Goal: Navigation & Orientation: Find specific page/section

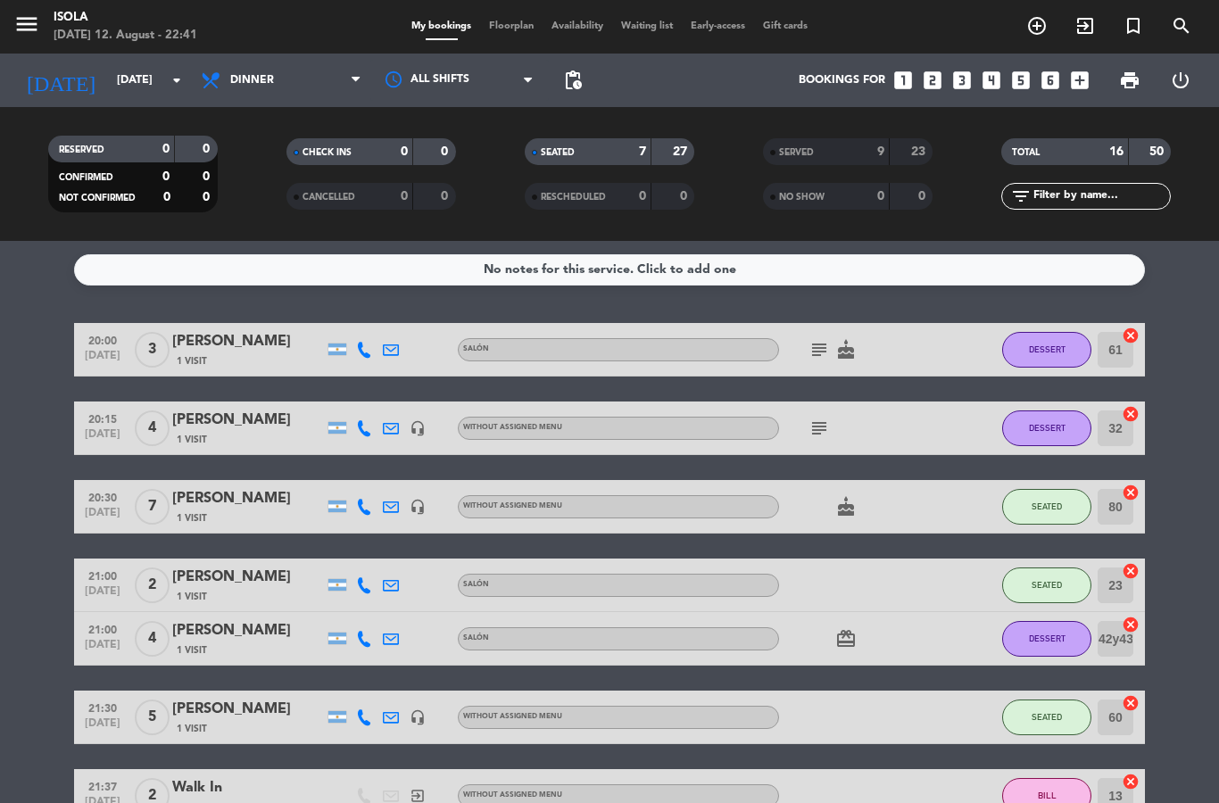
select select "dinner"
click at [484, 29] on span "Floorplan" at bounding box center [511, 26] width 62 height 10
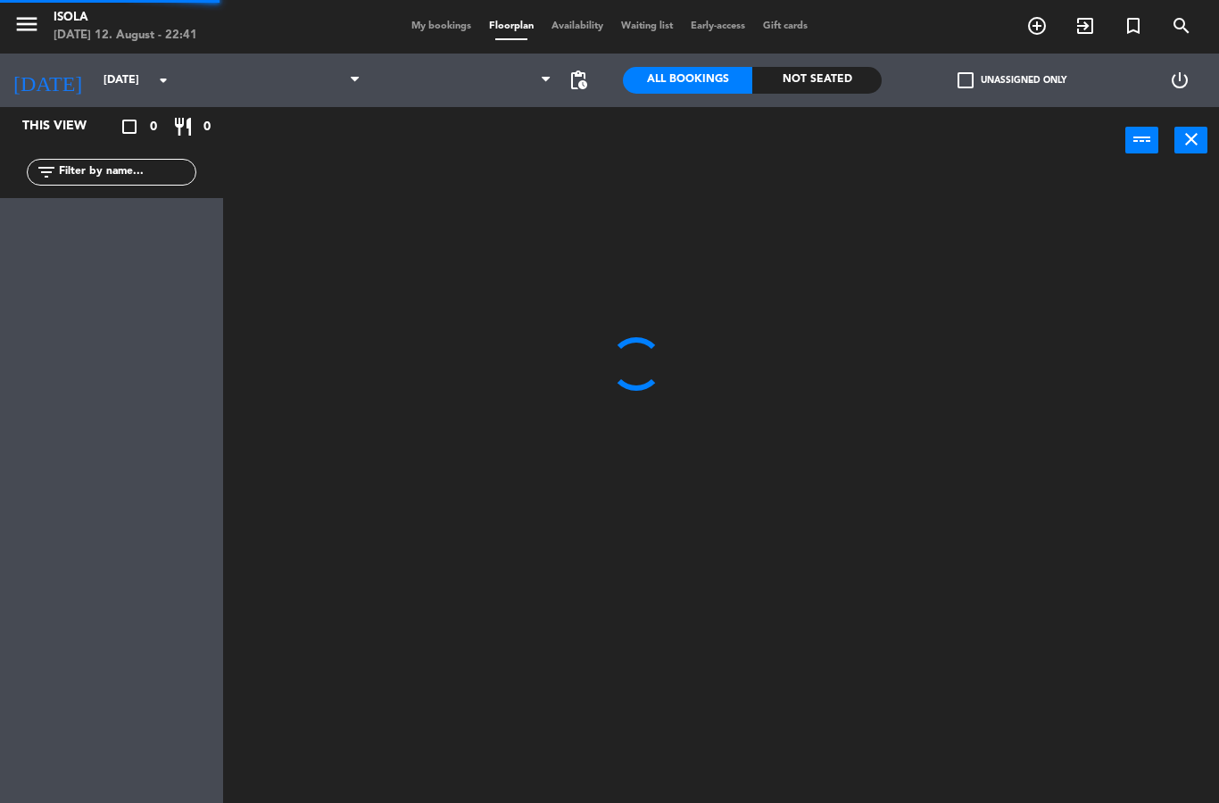
select select "dinner"
select select
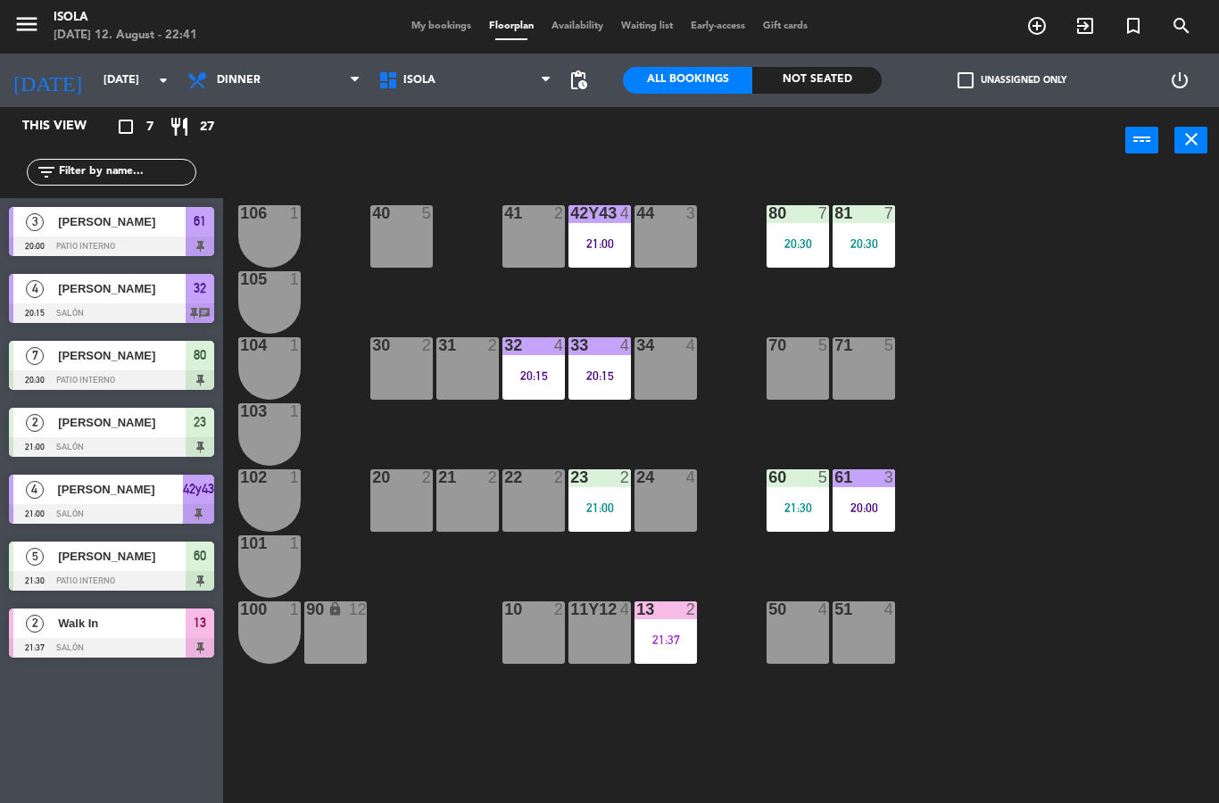
click at [153, 230] on span "[PERSON_NAME]" at bounding box center [122, 221] width 128 height 19
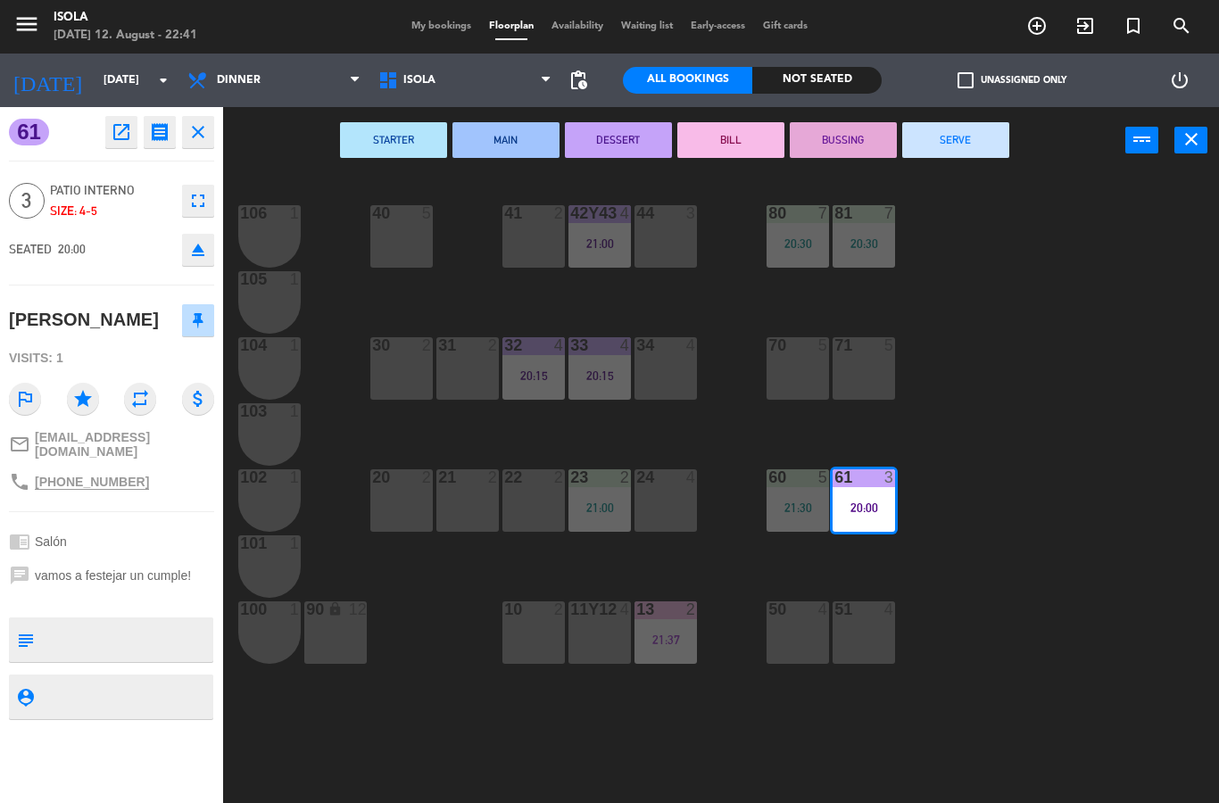
click at [203, 145] on button "close" at bounding box center [198, 132] width 32 height 32
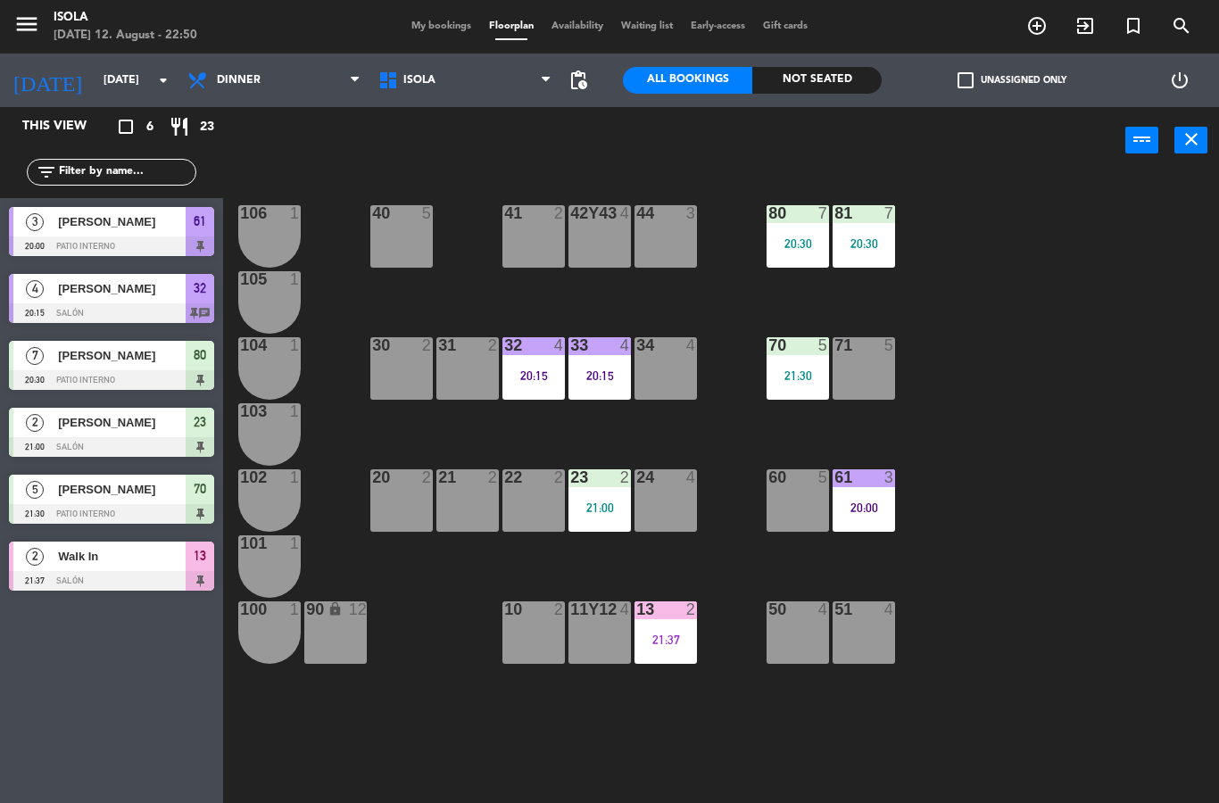
click at [458, 46] on div "menu Isola [DATE] 12. August - 22:50 My bookings Floorplan Availability Waiting…" at bounding box center [609, 27] width 1219 height 54
click at [449, 29] on span "My bookings" at bounding box center [441, 26] width 78 height 10
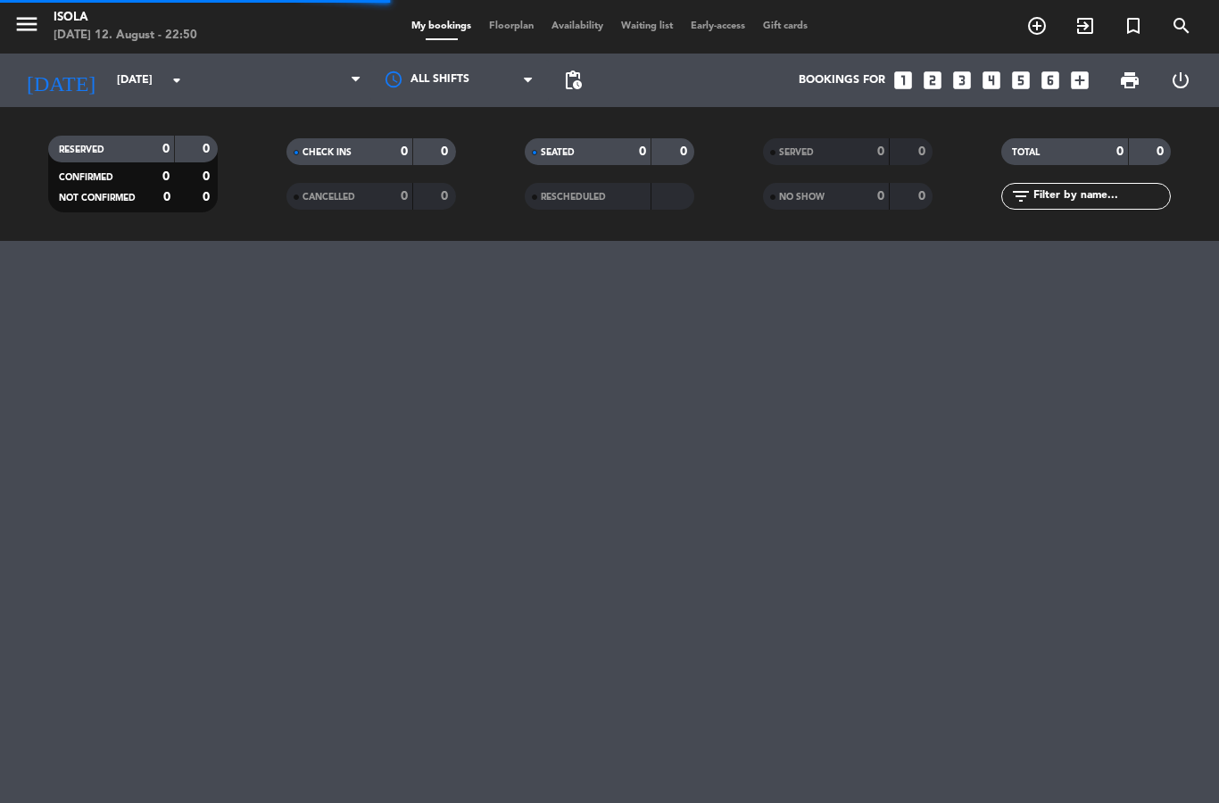
select select "dinner"
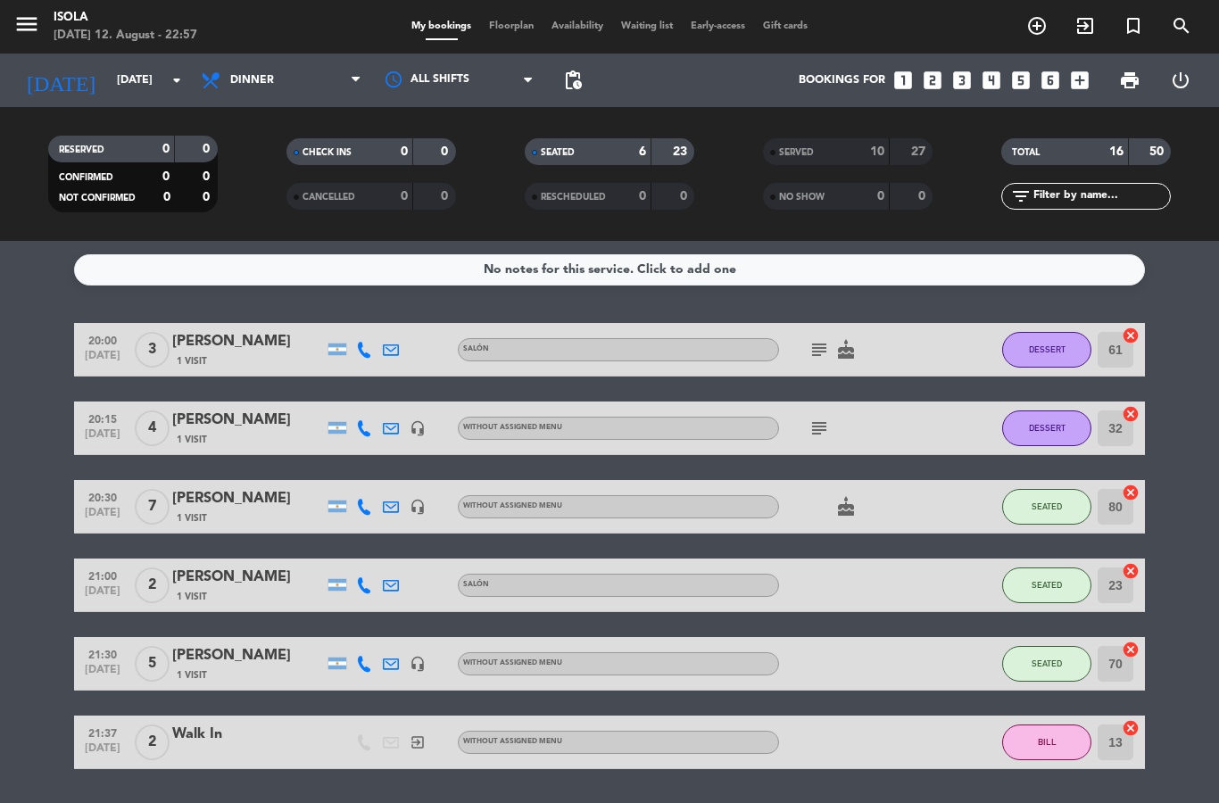
click at [496, 11] on div "menu Isola [DATE] 12. August - 22:57 My bookings Floorplan Availability Waiting…" at bounding box center [609, 27] width 1219 height 54
click at [512, 30] on span "Floorplan" at bounding box center [511, 26] width 62 height 10
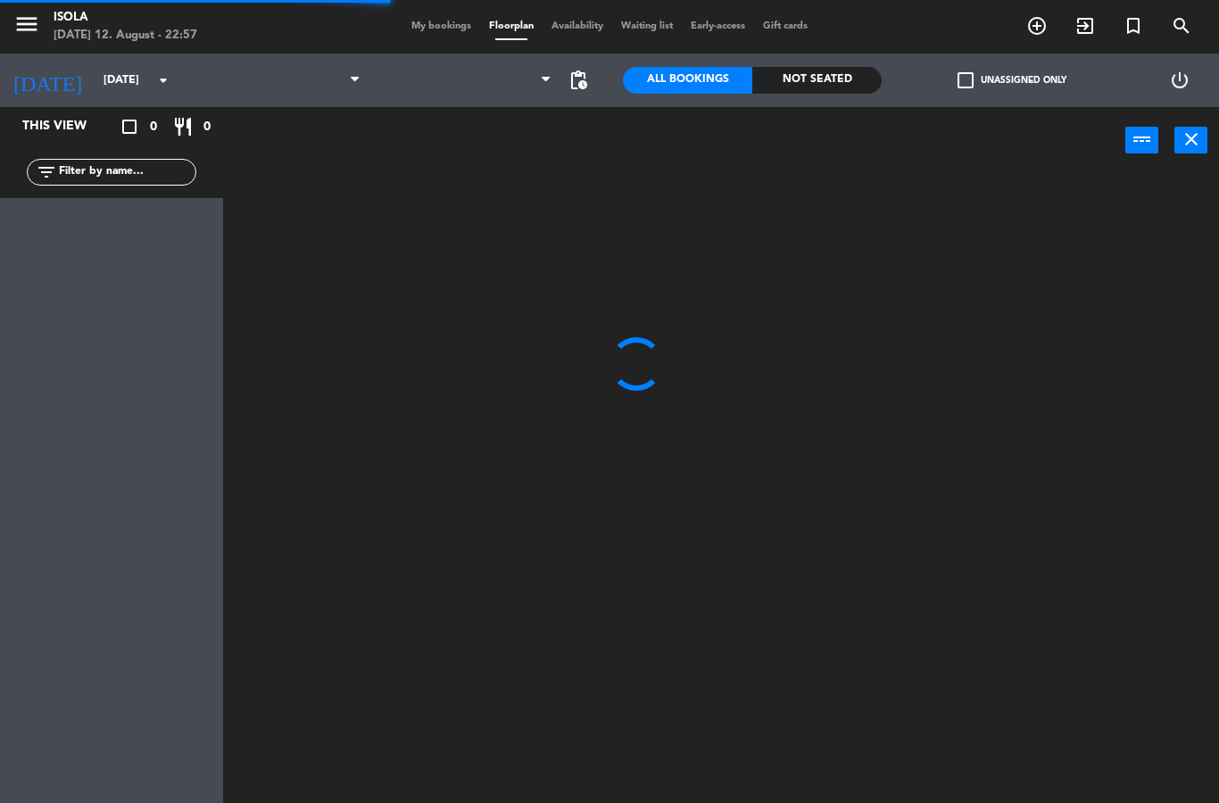
select select "dinner"
select select
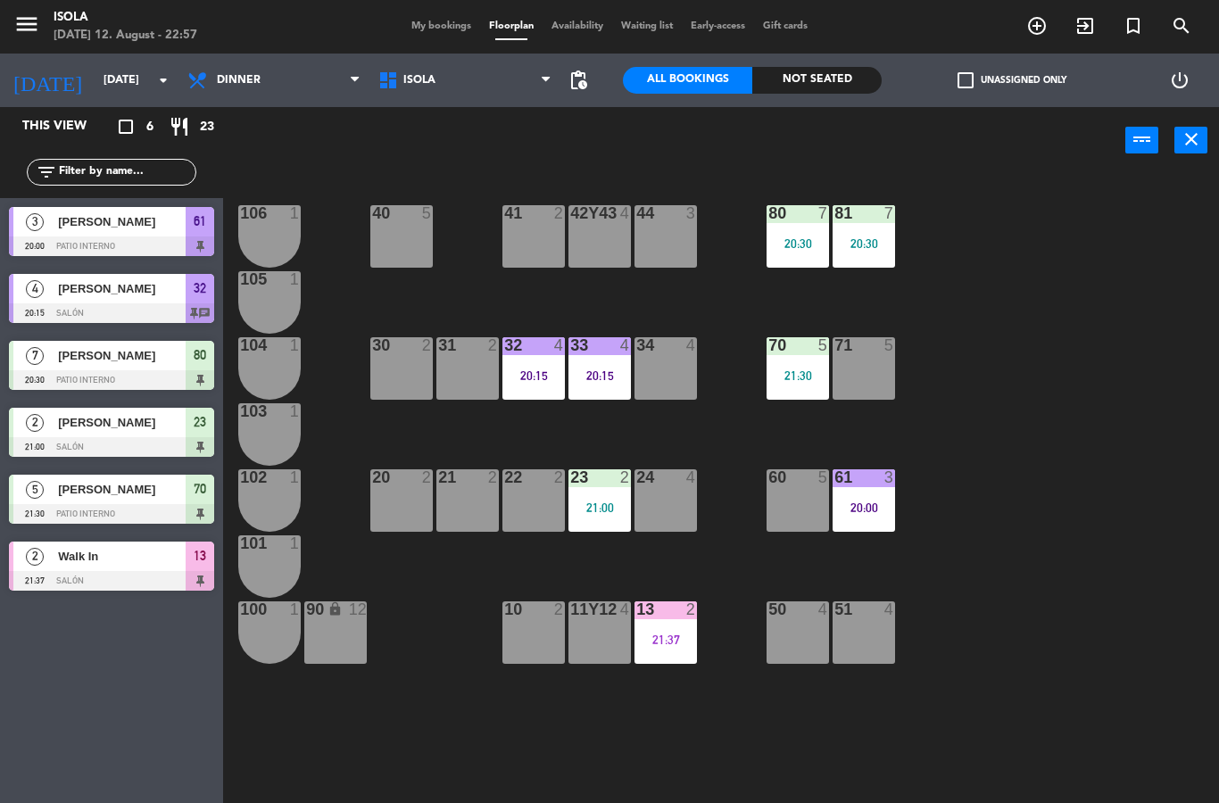
click at [115, 562] on span "Walk In" at bounding box center [122, 556] width 128 height 19
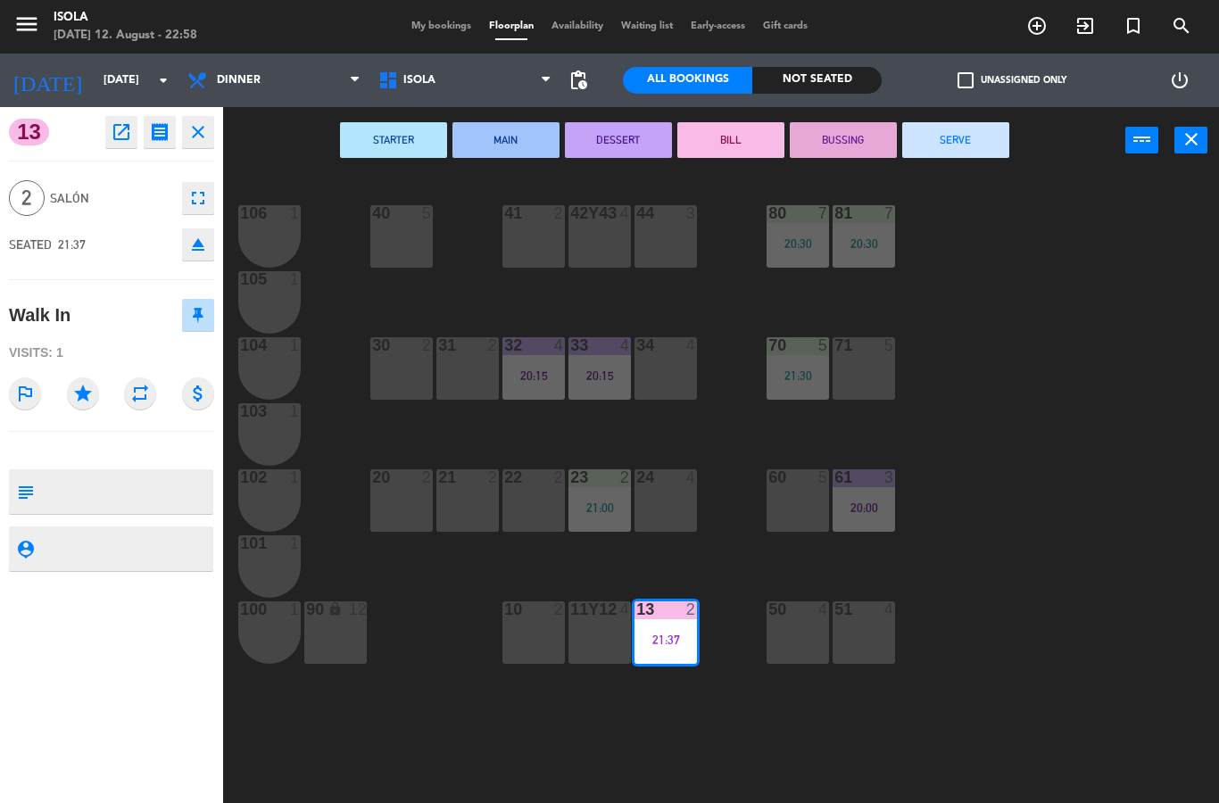
click at [191, 128] on icon "close" at bounding box center [197, 131] width 21 height 21
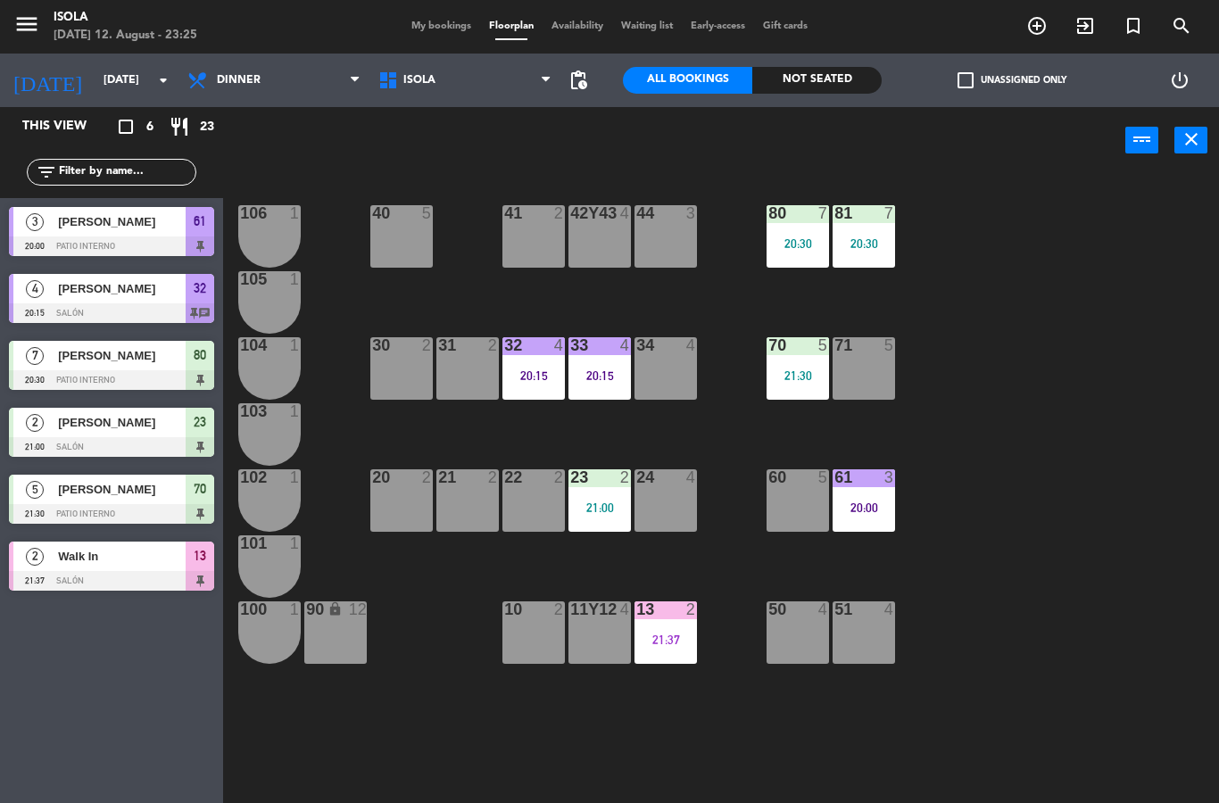
click at [430, 24] on span "My bookings" at bounding box center [441, 26] width 78 height 10
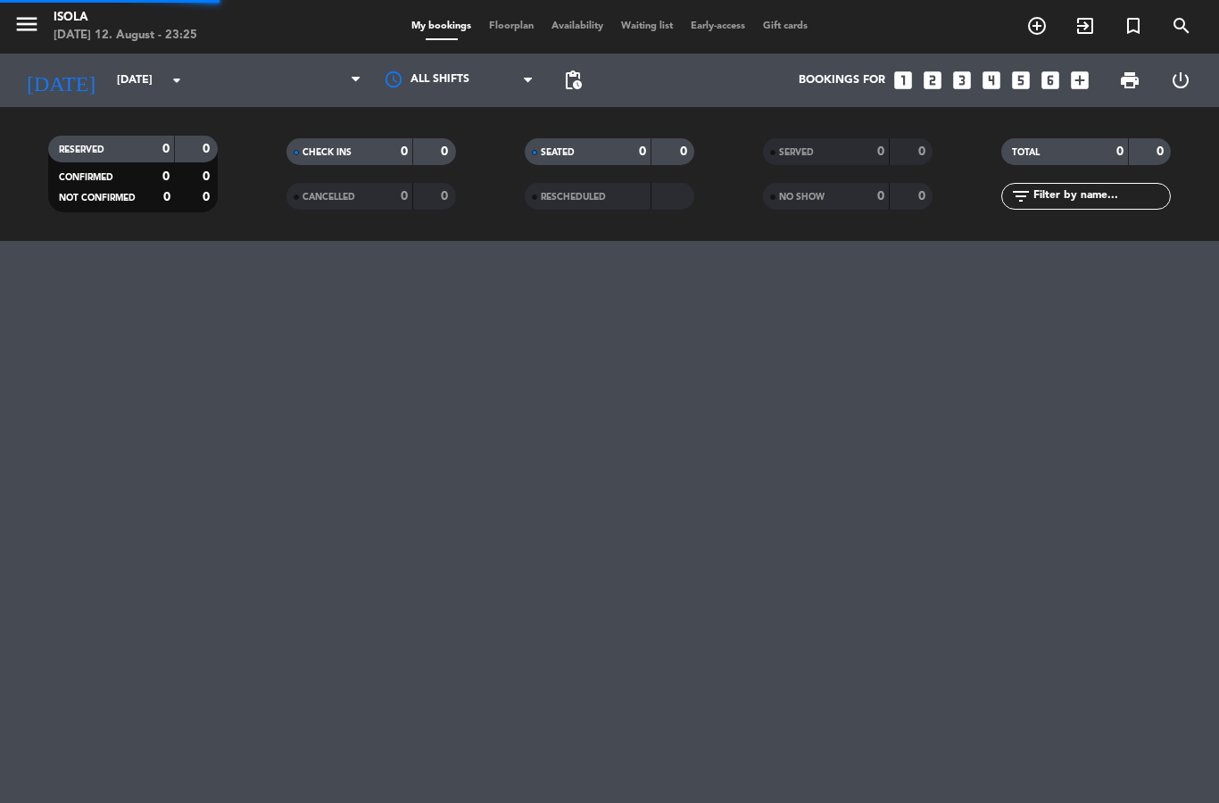
select select "dinner"
click at [492, 30] on span "Floorplan" at bounding box center [511, 26] width 62 height 10
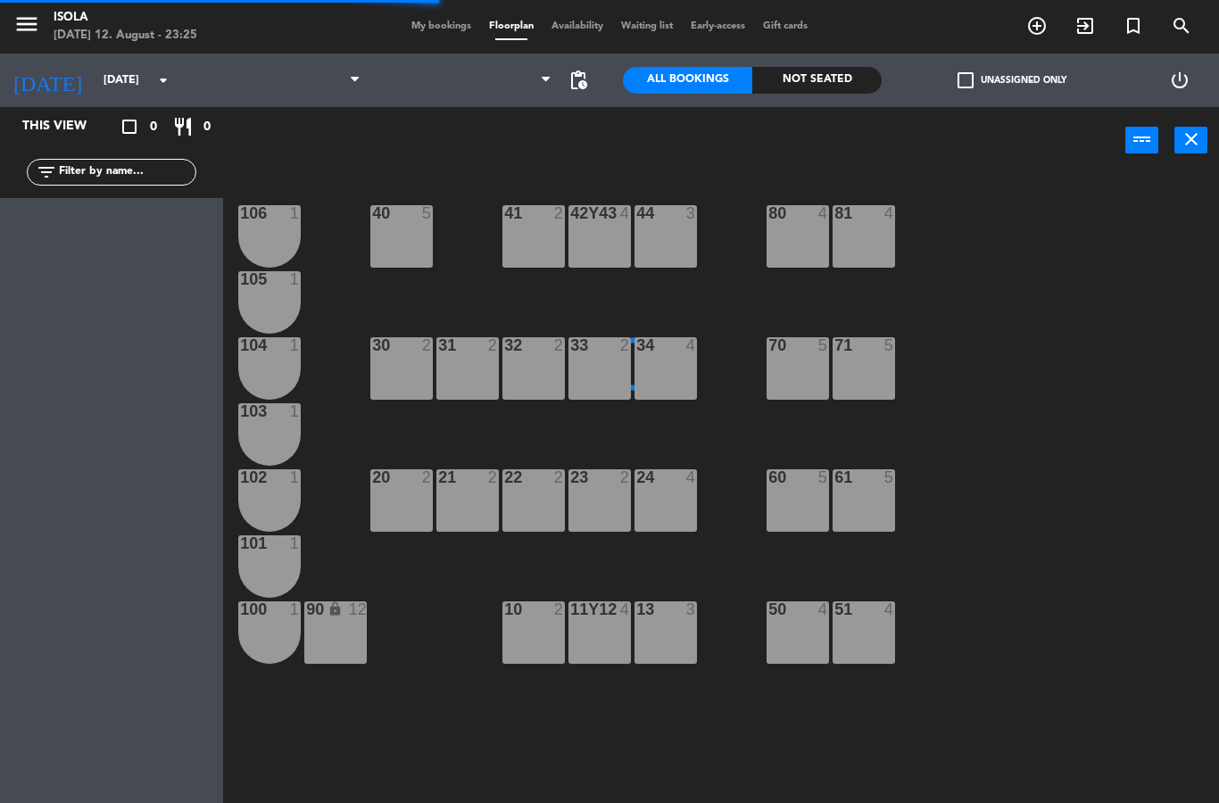
select select "dinner"
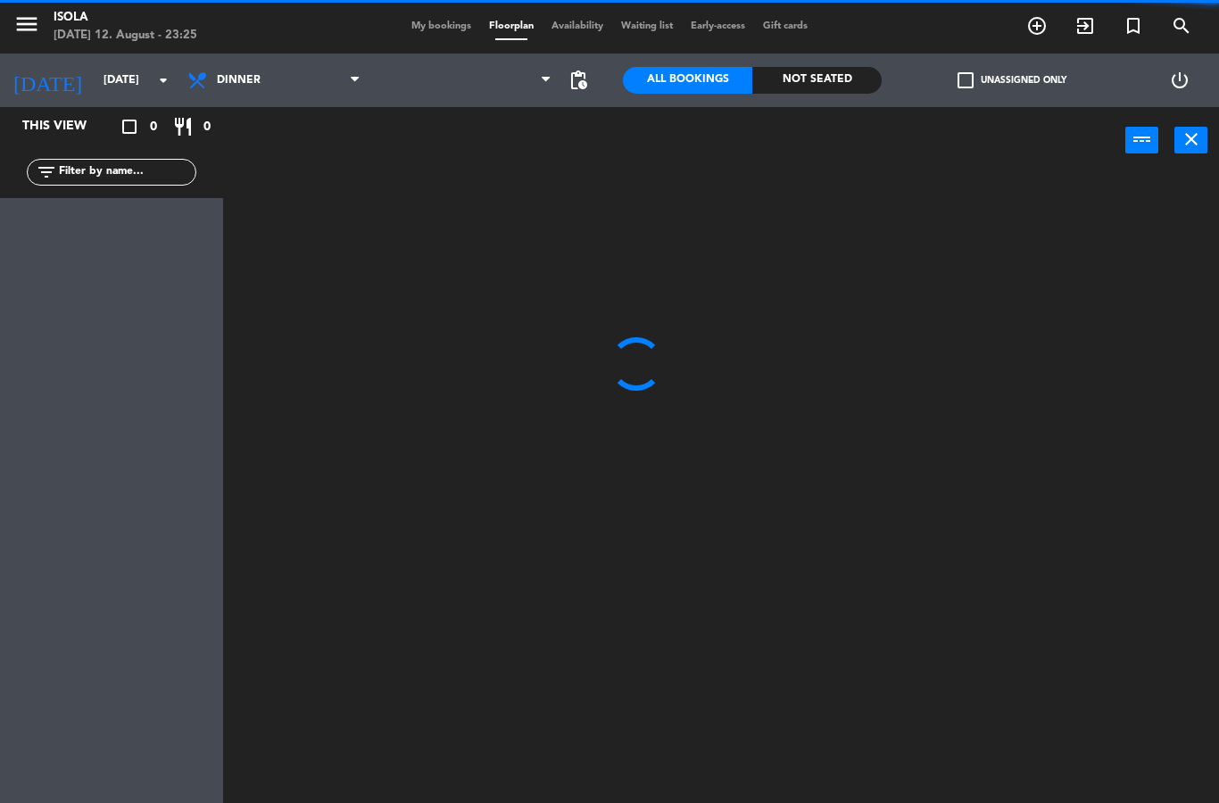
select select
